Goal: Browse casually

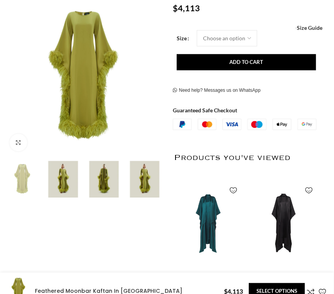
scroll to position [132, 0]
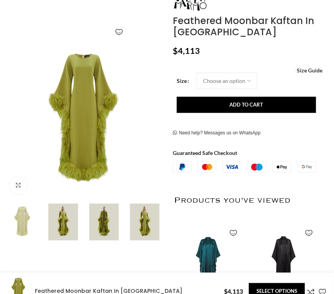
click at [62, 214] on img at bounding box center [63, 222] width 37 height 37
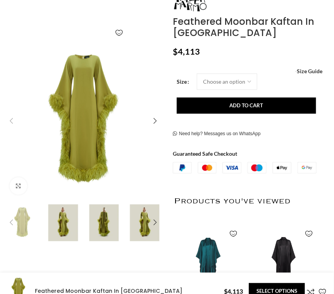
click at [96, 217] on img "3 / 6" at bounding box center [104, 223] width 37 height 37
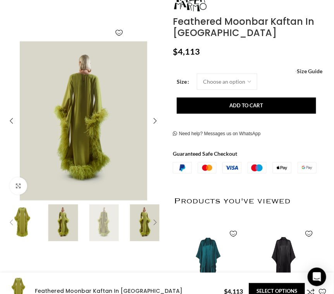
click at [159, 222] on div "Next slide" at bounding box center [156, 223] width 16 height 16
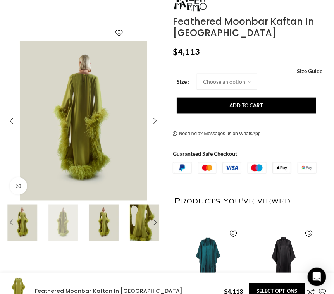
click at [129, 224] on img "5 / 6" at bounding box center [144, 223] width 37 height 37
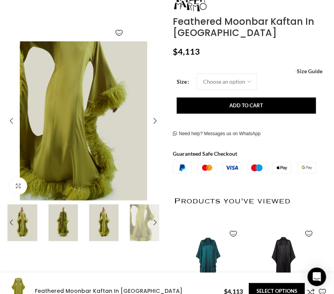
click at [104, 224] on img "4 / 6" at bounding box center [104, 223] width 37 height 37
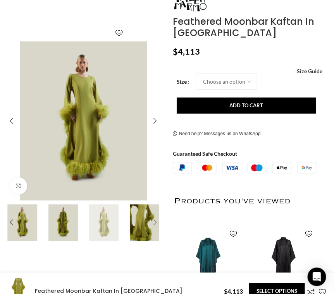
click at [157, 218] on div "Next slide" at bounding box center [156, 223] width 16 height 16
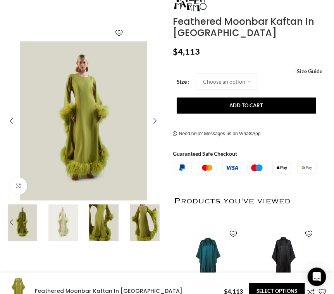
click at [157, 218] on div "Next slide" at bounding box center [156, 223] width 16 height 16
click at [17, 222] on div "Previous slide" at bounding box center [12, 223] width 16 height 16
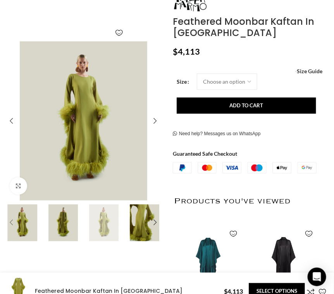
click at [17, 222] on div "Previous slide" at bounding box center [12, 223] width 16 height 16
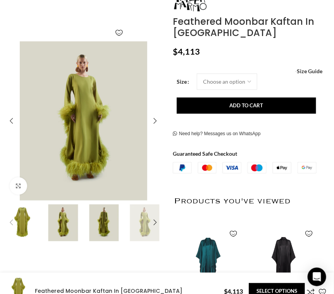
click at [17, 222] on div "Previous slide" at bounding box center [12, 223] width 16 height 16
click at [36, 224] on img "1 / 6" at bounding box center [22, 223] width 37 height 37
